Goal: Task Accomplishment & Management: Use online tool/utility

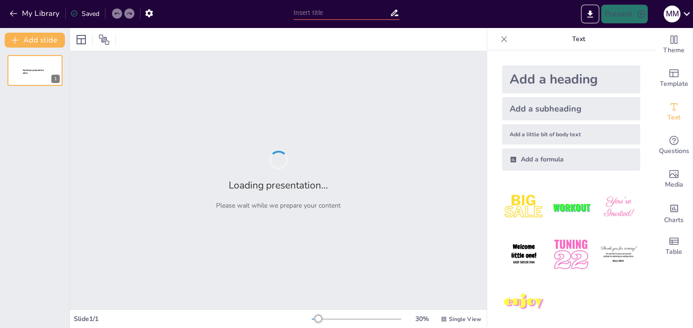
type input "Utilización de Python en Google Colab: Herramientas y Beneficios"
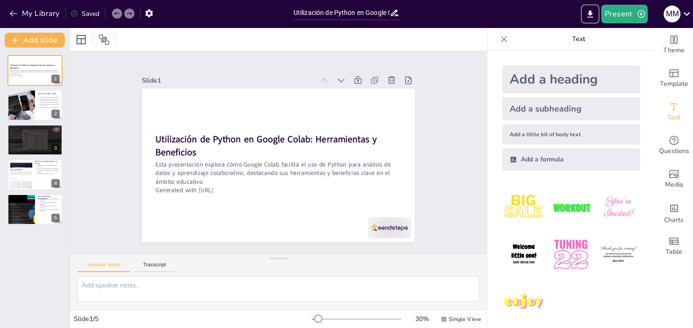
click at [285, 41] on div at bounding box center [278, 39] width 417 height 23
click at [33, 100] on div at bounding box center [21, 106] width 48 height 32
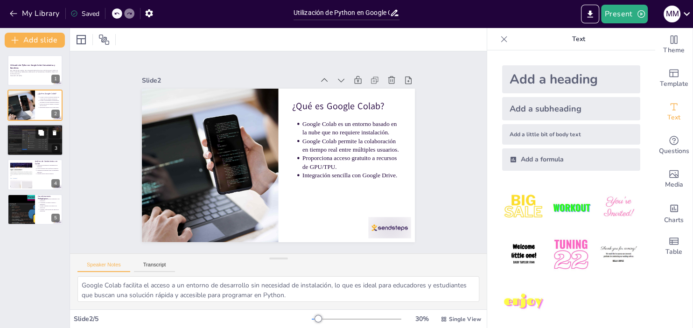
click at [27, 144] on div at bounding box center [35, 140] width 56 height 32
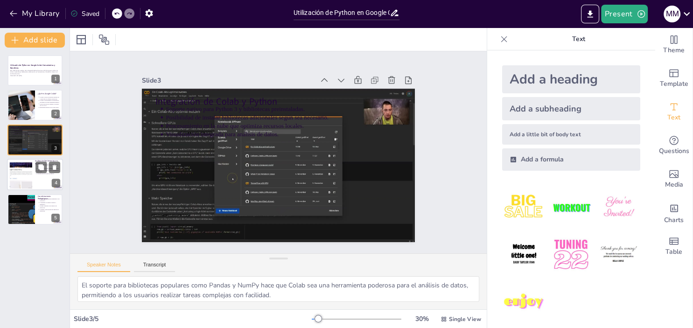
click at [29, 167] on div at bounding box center [20, 175] width 65 height 28
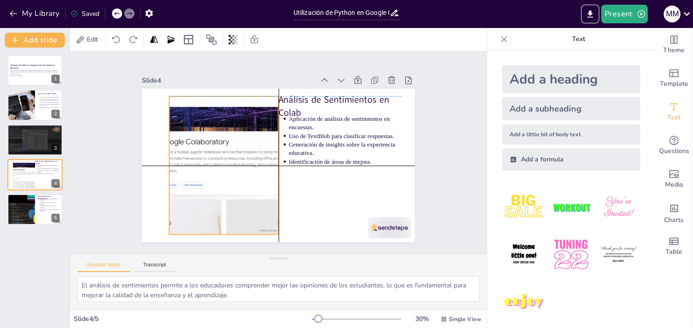
drag, startPoint x: 179, startPoint y: 170, endPoint x: 194, endPoint y: 170, distance: 14.9
click at [194, 170] on div at bounding box center [222, 153] width 339 height 201
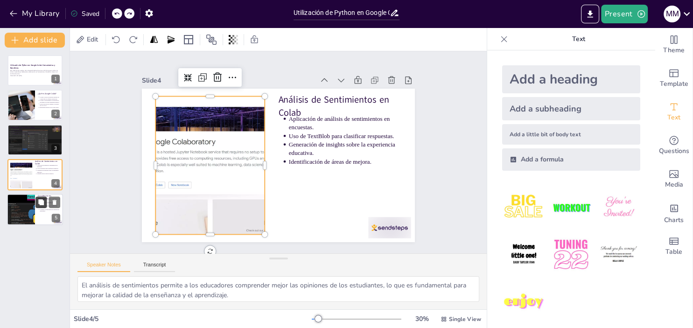
click at [39, 205] on button at bounding box center [40, 202] width 11 height 11
type textarea "La combinación de análisis cuantitativo y cualitativo proporciona una visión má…"
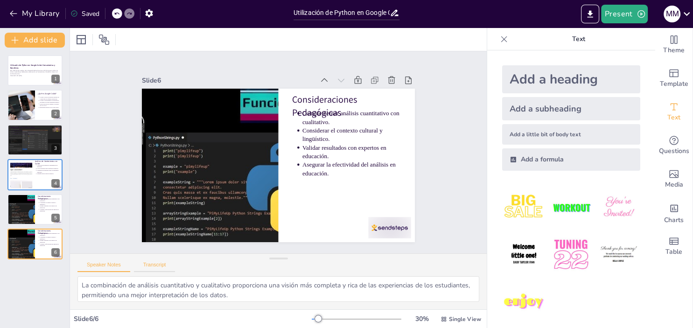
click at [149, 268] on button "Transcript" at bounding box center [155, 267] width 42 height 10
click at [31, 72] on p "Esta presentación explora cómo Google Colab facilita el uso de Python para anál…" at bounding box center [35, 72] width 50 height 5
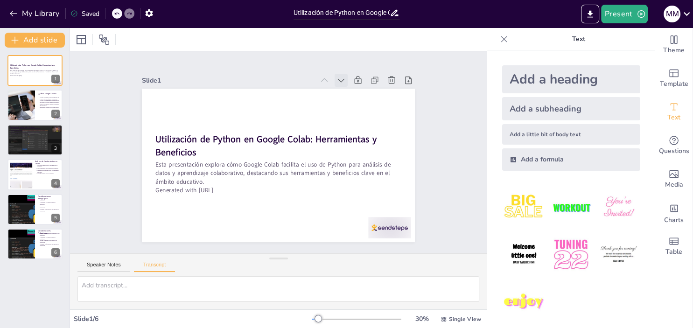
click at [349, 90] on icon at bounding box center [354, 95] width 11 height 11
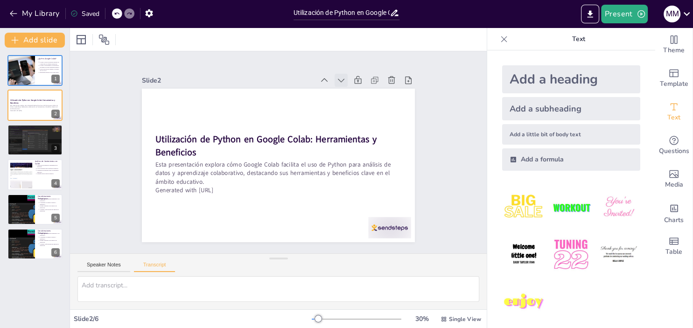
click at [343, 82] on icon at bounding box center [348, 87] width 10 height 10
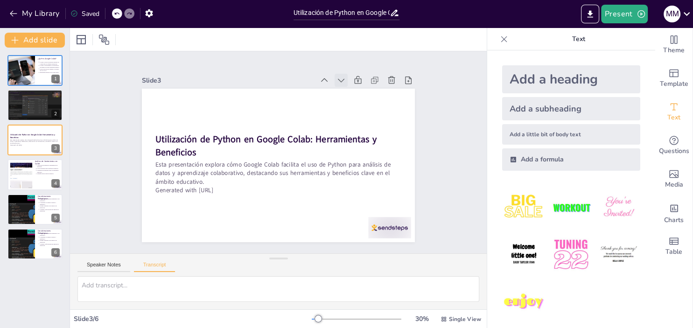
click at [355, 98] on icon at bounding box center [361, 104] width 12 height 12
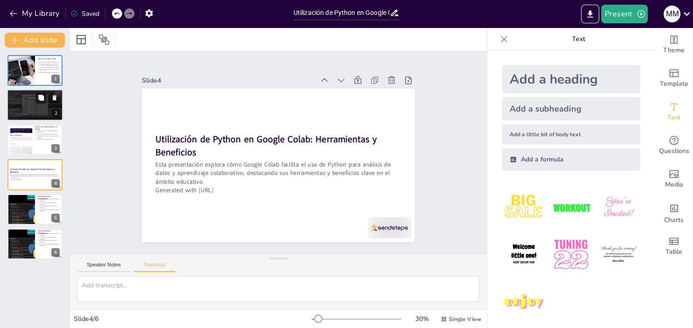
click at [33, 115] on div at bounding box center [35, 106] width 56 height 32
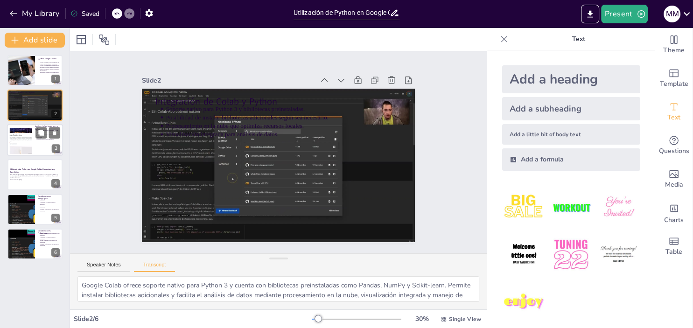
click at [28, 152] on div at bounding box center [20, 140] width 65 height 28
type textarea "En el ámbito educativo, [PERSON_NAME] permite realizar análisis de sentimientos…"
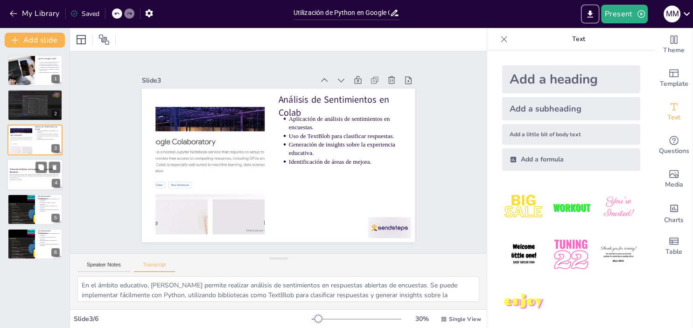
click at [27, 170] on strong "Utilización de Python en Google Colab: Herramientas y Beneficios" at bounding box center [32, 170] width 45 height 5
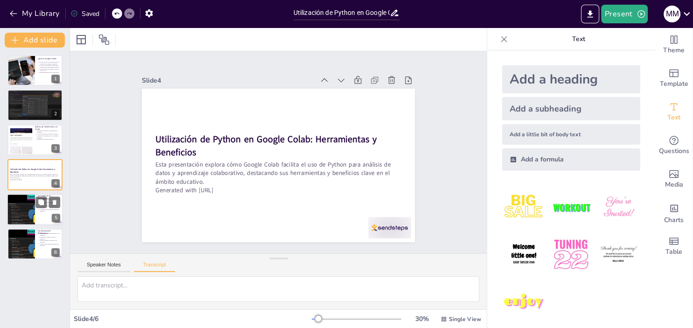
click at [30, 203] on div at bounding box center [21, 210] width 56 height 32
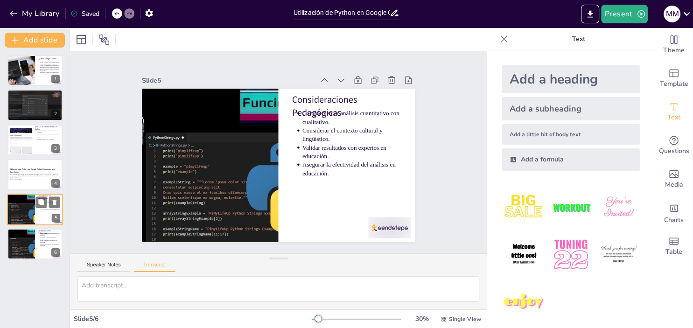
type textarea "Al aplicar análisis de sentimientos, es importante complementar con análisis cu…"
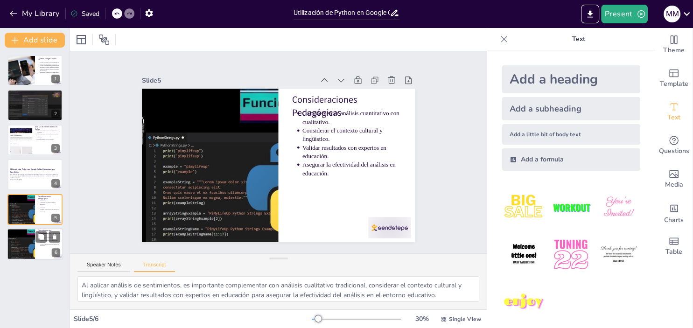
click at [19, 231] on div at bounding box center [21, 244] width 56 height 32
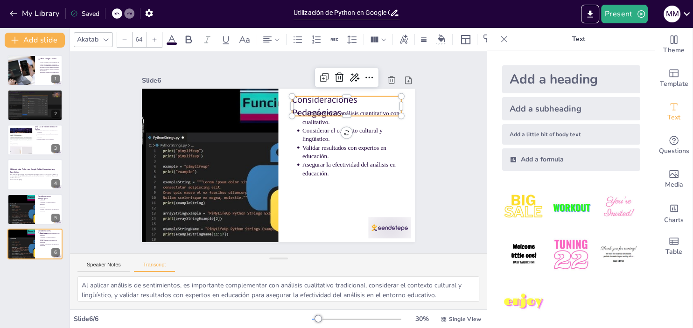
click at [317, 101] on p "Consideraciones Pedagógicas" at bounding box center [351, 113] width 111 height 37
click at [316, 125] on p "Complementar análisis cuantitativo con cualitativo." at bounding box center [358, 133] width 100 height 37
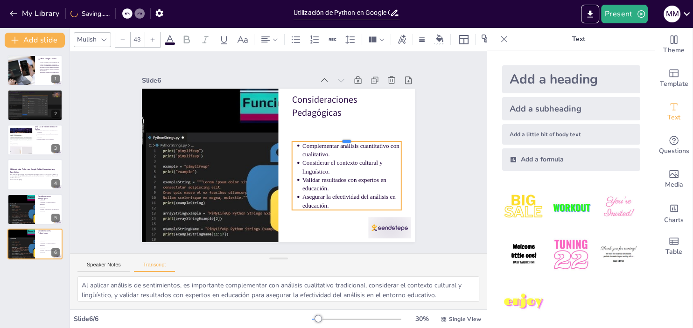
drag, startPoint x: 313, startPoint y: 118, endPoint x: 314, endPoint y: 139, distance: 21.5
click at [316, 141] on div "Consideraciones Pedagógicas Complementar análisis cuantitativo con cualitativo.…" at bounding box center [267, 158] width 269 height 313
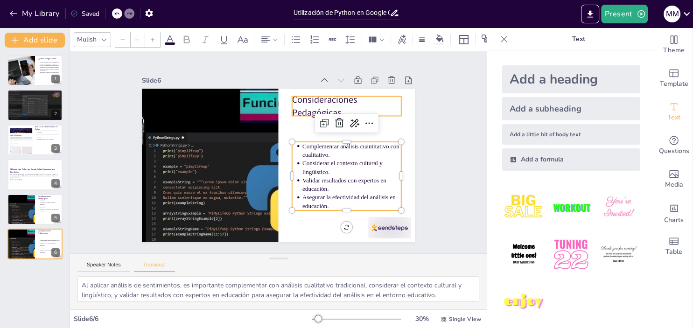
click at [300, 117] on div "Consideraciones Pedagógicas Complementar análisis cuantitativo con cualitativo.…" at bounding box center [275, 165] width 299 height 207
type input "64"
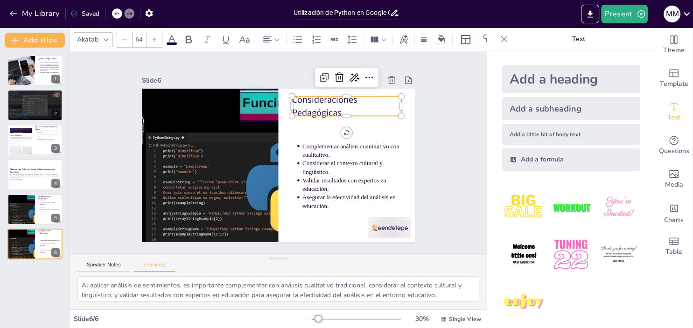
click at [427, 117] on div "Slide 1 ¿Qué es Google Colab? Google Colab es un entorno basado en la nube que …" at bounding box center [279, 152] width 450 height 284
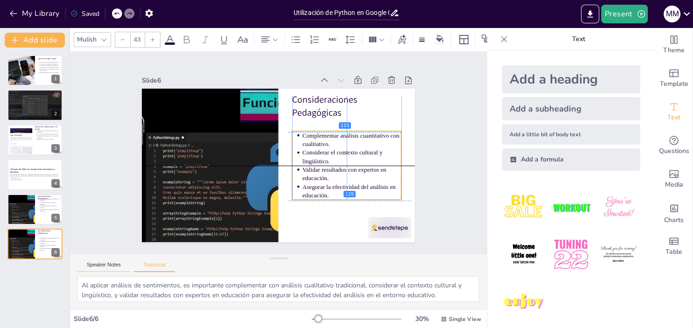
drag, startPoint x: 345, startPoint y: 147, endPoint x: 341, endPoint y: 135, distance: 12.3
click at [341, 143] on p "Complementar análisis cuantitativo con cualitativo." at bounding box center [350, 171] width 97 height 56
click at [419, 112] on div "Slide 1 ¿Qué es Google Colab? Google Colab es un entorno basado en la nube que …" at bounding box center [278, 152] width 342 height 213
